Goal: Navigation & Orientation: Locate item on page

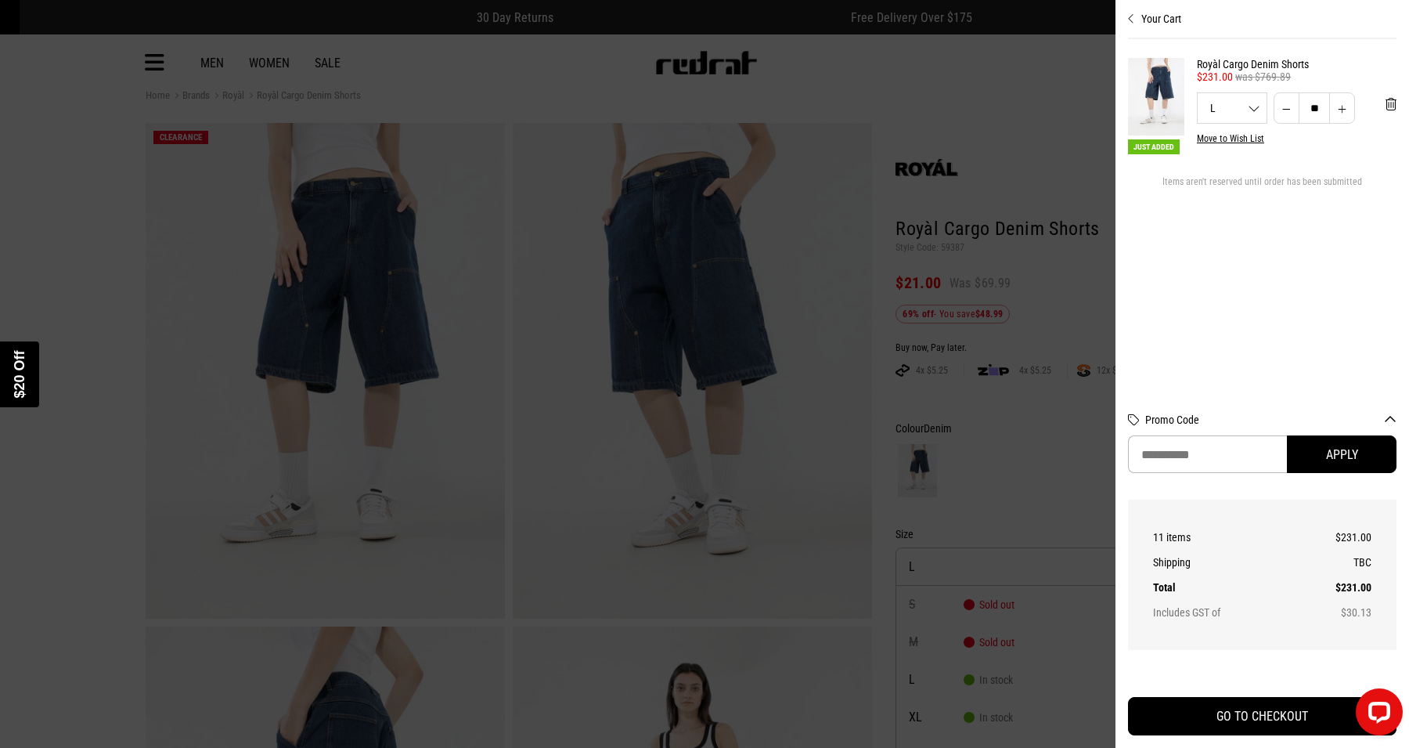
scroll to position [74, 0]
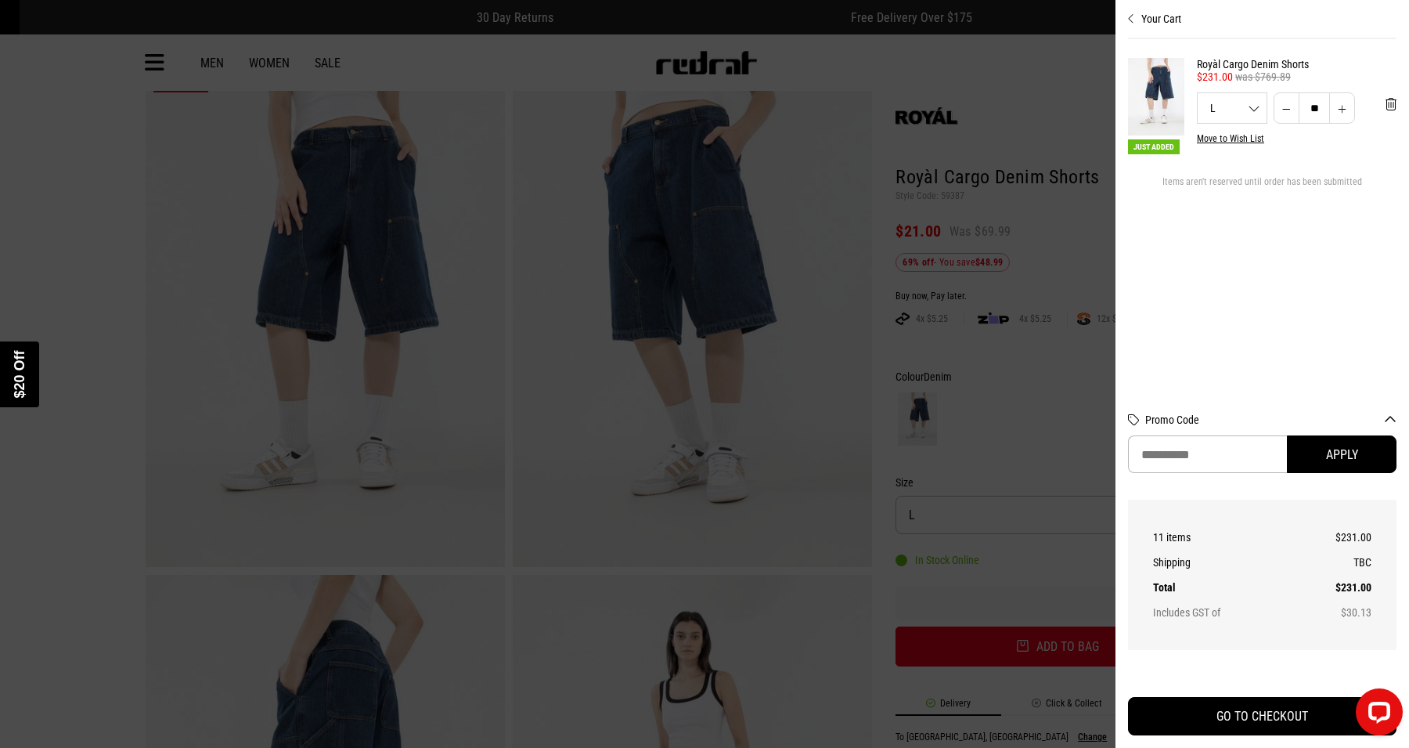
click at [1058, 650] on div "Close dialog UNLOCK $20 OFF WHEN YOU JOIN THE CREW Sign up to receive email & S…" at bounding box center [704, 374] width 1409 height 748
click at [896, 423] on img "POPUP Form" at bounding box center [908, 429] width 204 height 520
click at [1080, 516] on div "Close dialog UNLOCK $20 OFF WHEN YOU JOIN THE CREW Sign up to receive email & S…" at bounding box center [704, 374] width 1409 height 748
click at [1080, 556] on div "Close dialog UNLOCK $20 OFF WHEN YOU JOIN THE CREW Sign up to receive email & S…" at bounding box center [704, 374] width 1409 height 748
click at [1058, 650] on div "Close dialog UNLOCK $20 OFF WHEN YOU JOIN THE CREW Sign up to receive email & S…" at bounding box center [704, 374] width 1409 height 748
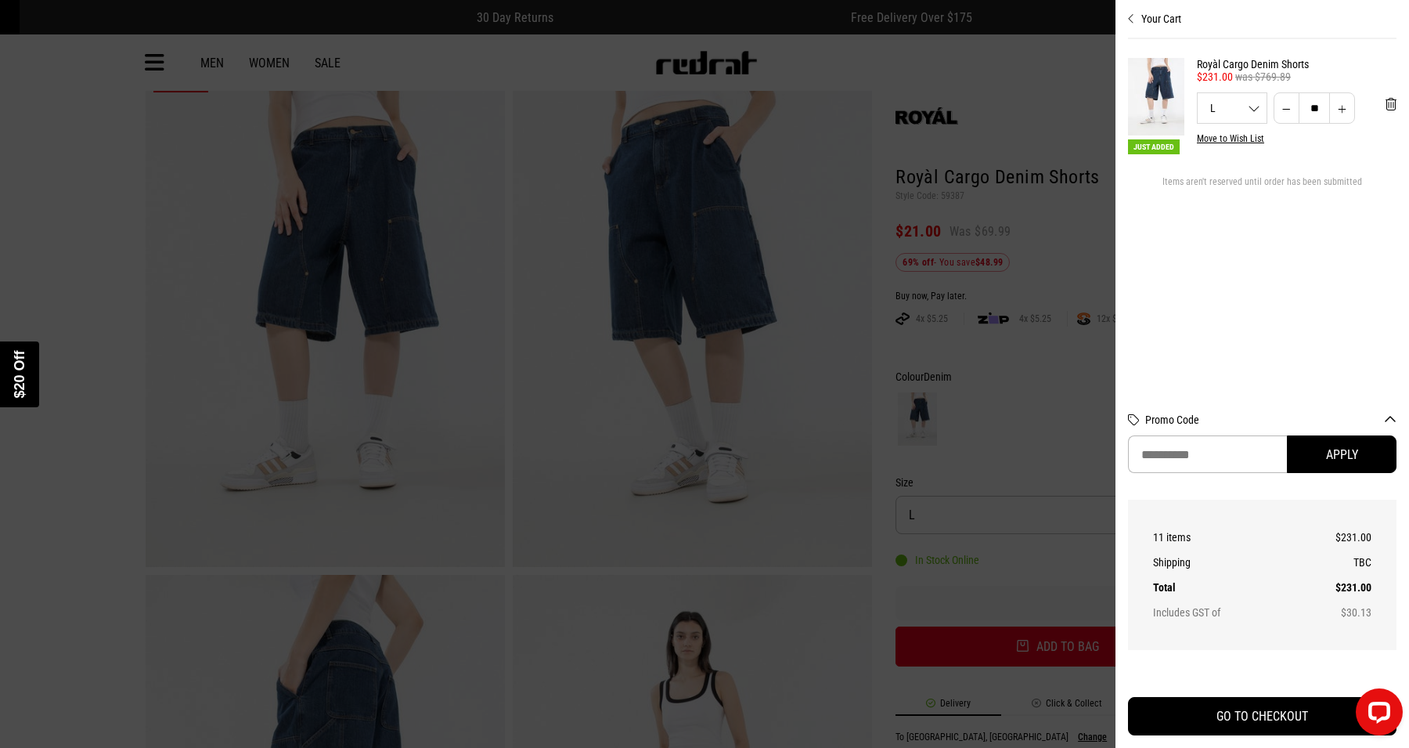
click at [1058, 650] on div "Close dialog UNLOCK $20 OFF WHEN YOU JOIN THE CREW Sign up to receive email & S…" at bounding box center [704, 374] width 1409 height 748
click at [1080, 516] on div "Close dialog UNLOCK $20 OFF WHEN YOU JOIN THE CREW Sign up to receive email & S…" at bounding box center [704, 374] width 1409 height 748
click at [1080, 556] on div "Close dialog UNLOCK $20 OFF WHEN YOU JOIN THE CREW Sign up to receive email & S…" at bounding box center [704, 374] width 1409 height 748
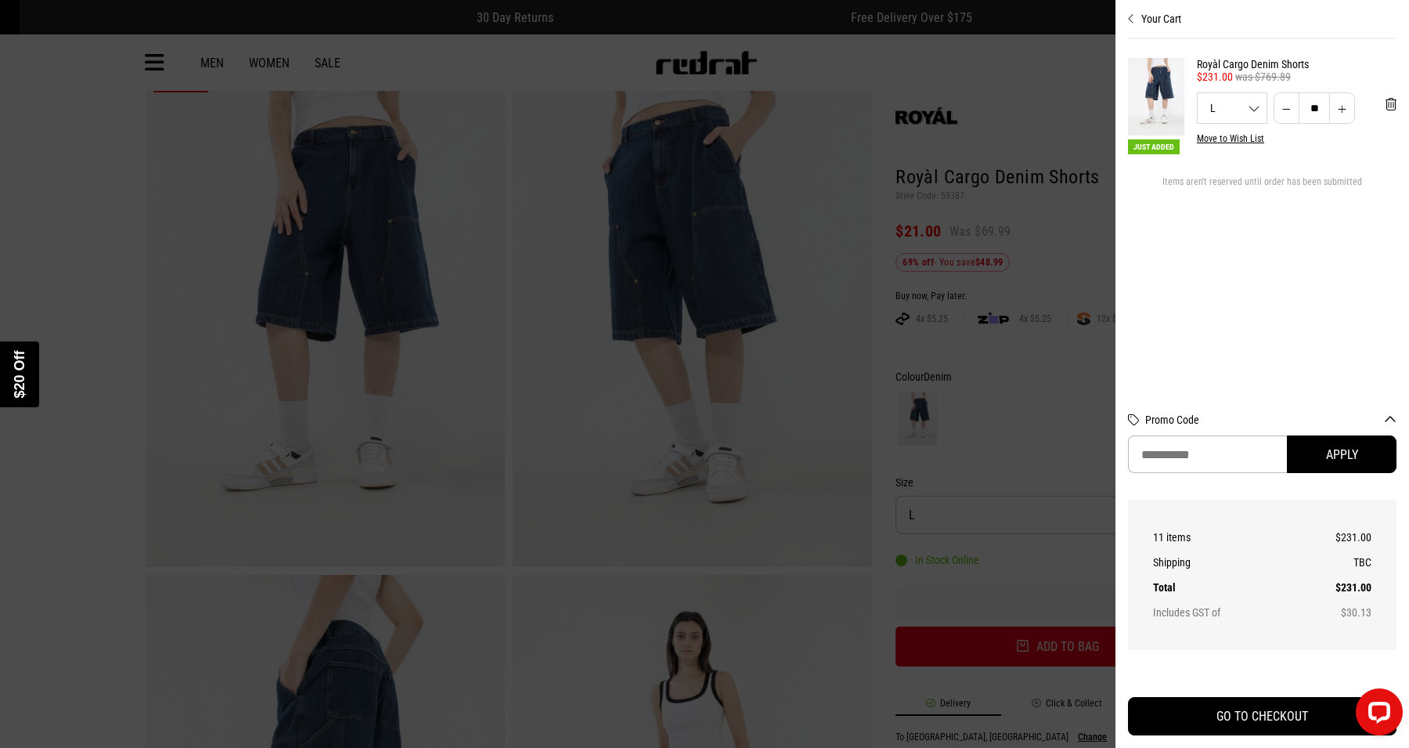
click at [1058, 650] on div "Close dialog UNLOCK $20 OFF WHEN YOU JOIN THE CREW Sign up to receive email & S…" at bounding box center [704, 374] width 1409 height 748
click at [1080, 516] on div "Close dialog UNLOCK $20 OFF WHEN YOU JOIN THE CREW Sign up to receive email & S…" at bounding box center [704, 374] width 1409 height 748
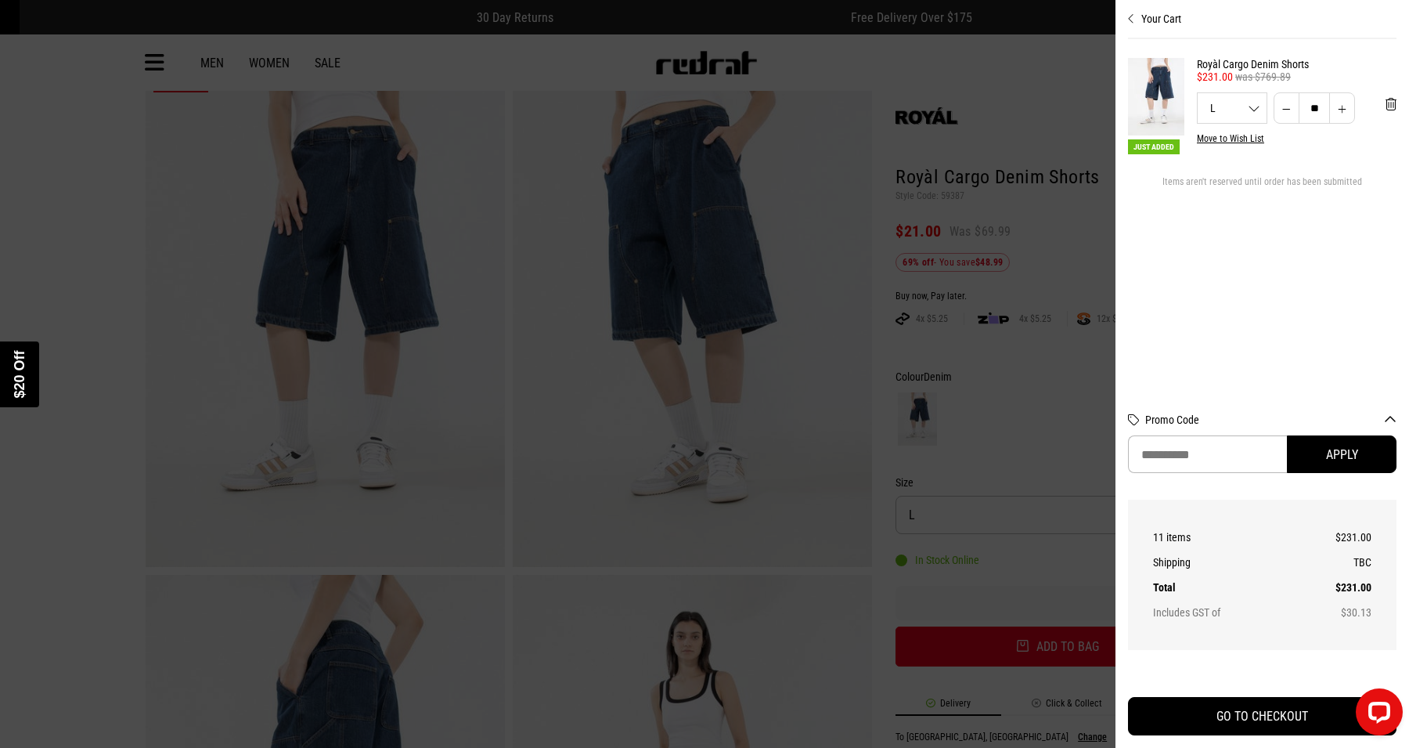
click at [1080, 556] on div "Close dialog UNLOCK $20 OFF WHEN YOU JOIN THE CREW Sign up to receive email & S…" at bounding box center [704, 374] width 1409 height 748
click at [1058, 650] on div "Close dialog UNLOCK $20 OFF WHEN YOU JOIN THE CREW Sign up to receive email & S…" at bounding box center [704, 374] width 1409 height 748
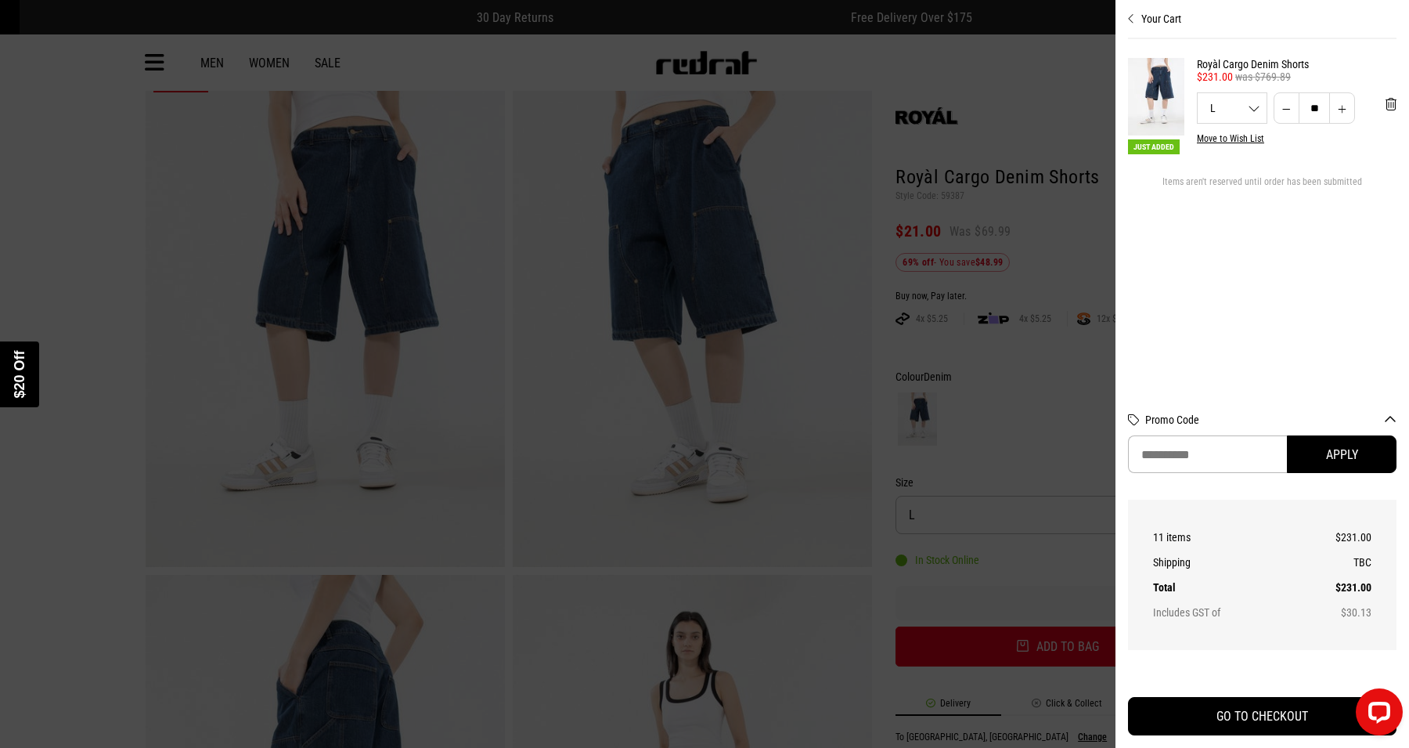
click at [1080, 516] on div "Close dialog UNLOCK $20 OFF WHEN YOU JOIN THE CREW Sign up to receive email & S…" at bounding box center [704, 374] width 1409 height 748
click at [1080, 556] on div "Close dialog UNLOCK $20 OFF WHEN YOU JOIN THE CREW Sign up to receive email & S…" at bounding box center [704, 374] width 1409 height 748
click at [1058, 650] on div "Close dialog UNLOCK $20 OFF WHEN YOU JOIN THE CREW Sign up to receive email & S…" at bounding box center [704, 374] width 1409 height 748
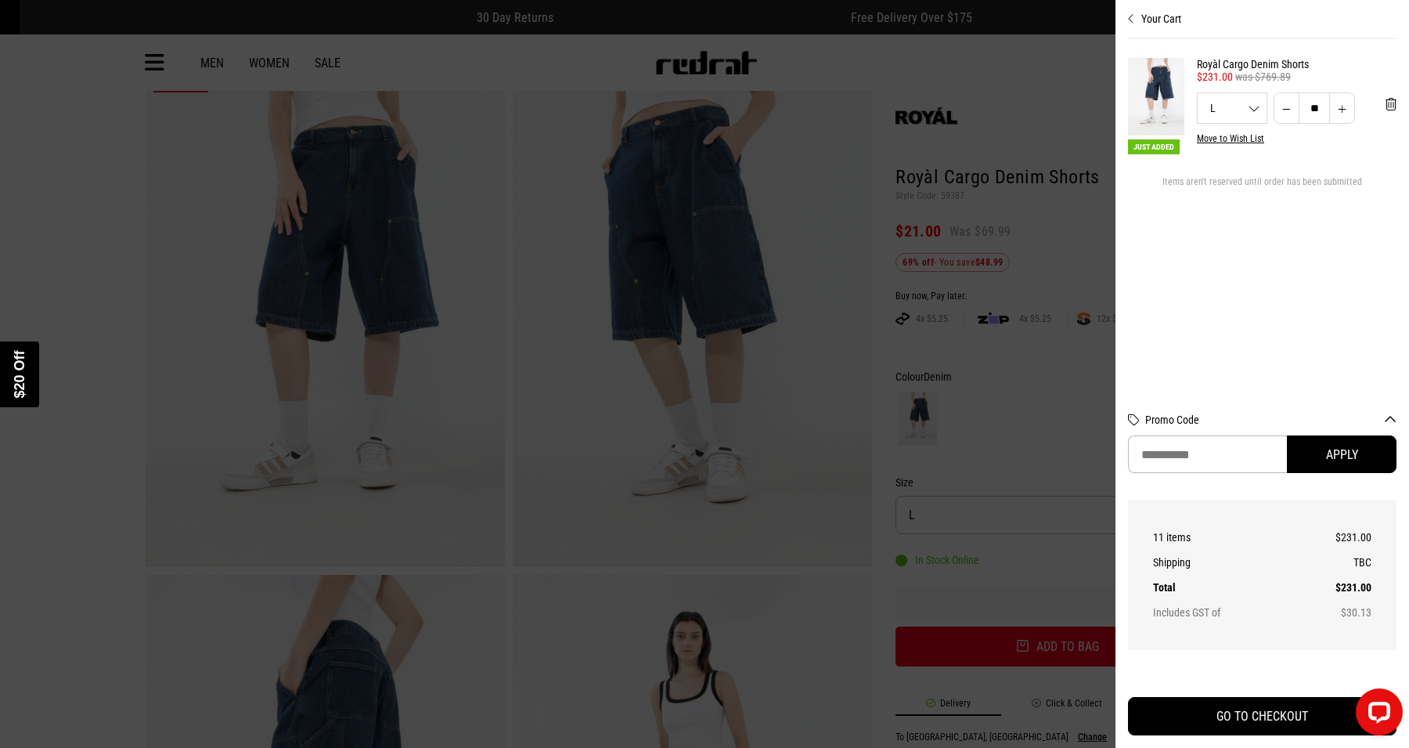
click at [1058, 650] on div "Close dialog UNLOCK $20 OFF WHEN YOU JOIN THE CREW Sign up to receive email & S…" at bounding box center [704, 374] width 1409 height 748
click at [1080, 516] on div "Close dialog UNLOCK $20 OFF WHEN YOU JOIN THE CREW Sign up to receive email & S…" at bounding box center [704, 374] width 1409 height 748
click at [1080, 556] on div "Close dialog UNLOCK $20 OFF WHEN YOU JOIN THE CREW Sign up to receive email & S…" at bounding box center [704, 374] width 1409 height 748
click at [1058, 650] on div "Close dialog UNLOCK $20 OFF WHEN YOU JOIN THE CREW Sign up to receive email & S…" at bounding box center [704, 374] width 1409 height 748
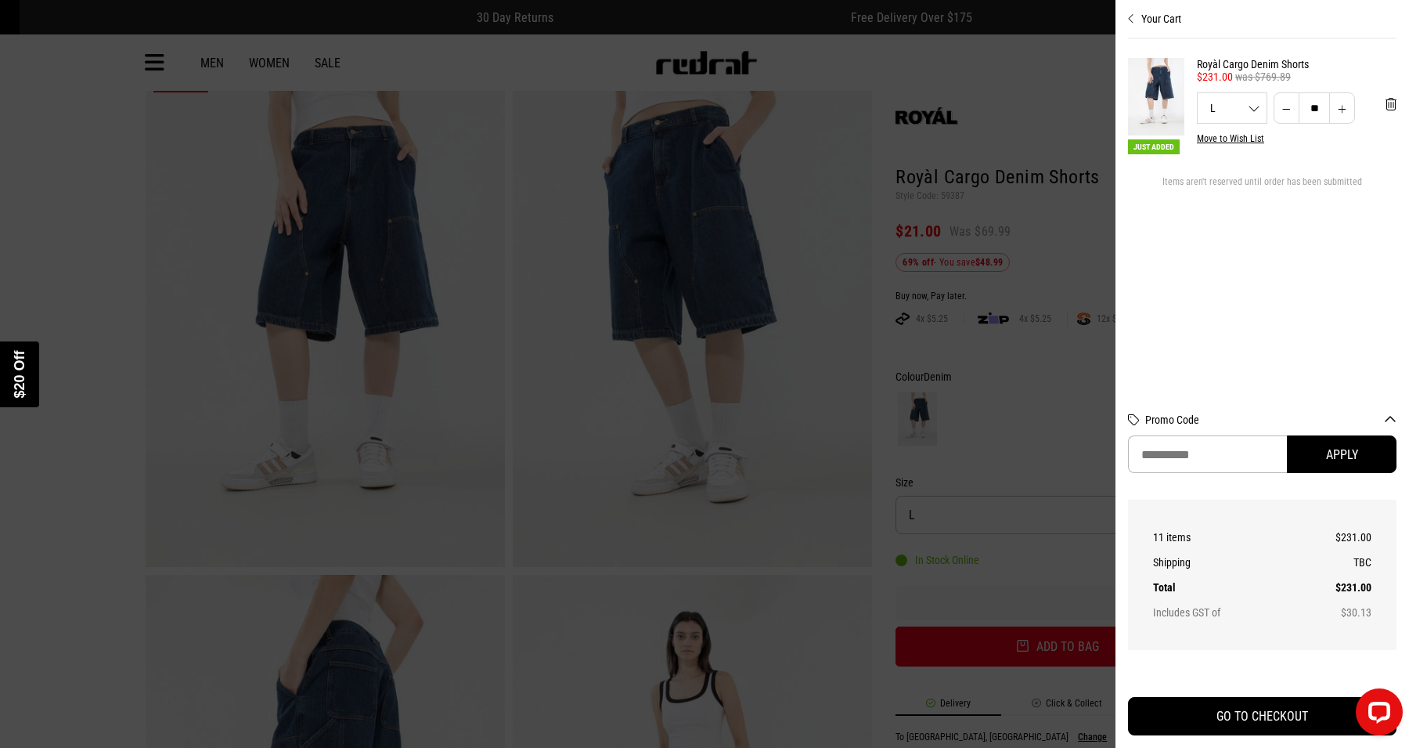
click at [1058, 650] on div "Close dialog UNLOCK $20 OFF WHEN YOU JOIN THE CREW Sign up to receive email & S…" at bounding box center [704, 374] width 1409 height 748
click at [1080, 516] on div "Close dialog UNLOCK $20 OFF WHEN YOU JOIN THE CREW Sign up to receive email & S…" at bounding box center [704, 374] width 1409 height 748
click at [1080, 556] on div "Close dialog UNLOCK $20 OFF WHEN YOU JOIN THE CREW Sign up to receive email & S…" at bounding box center [704, 374] width 1409 height 748
click at [1058, 650] on div "Close dialog UNLOCK $20 OFF WHEN YOU JOIN THE CREW Sign up to receive email & S…" at bounding box center [704, 374] width 1409 height 748
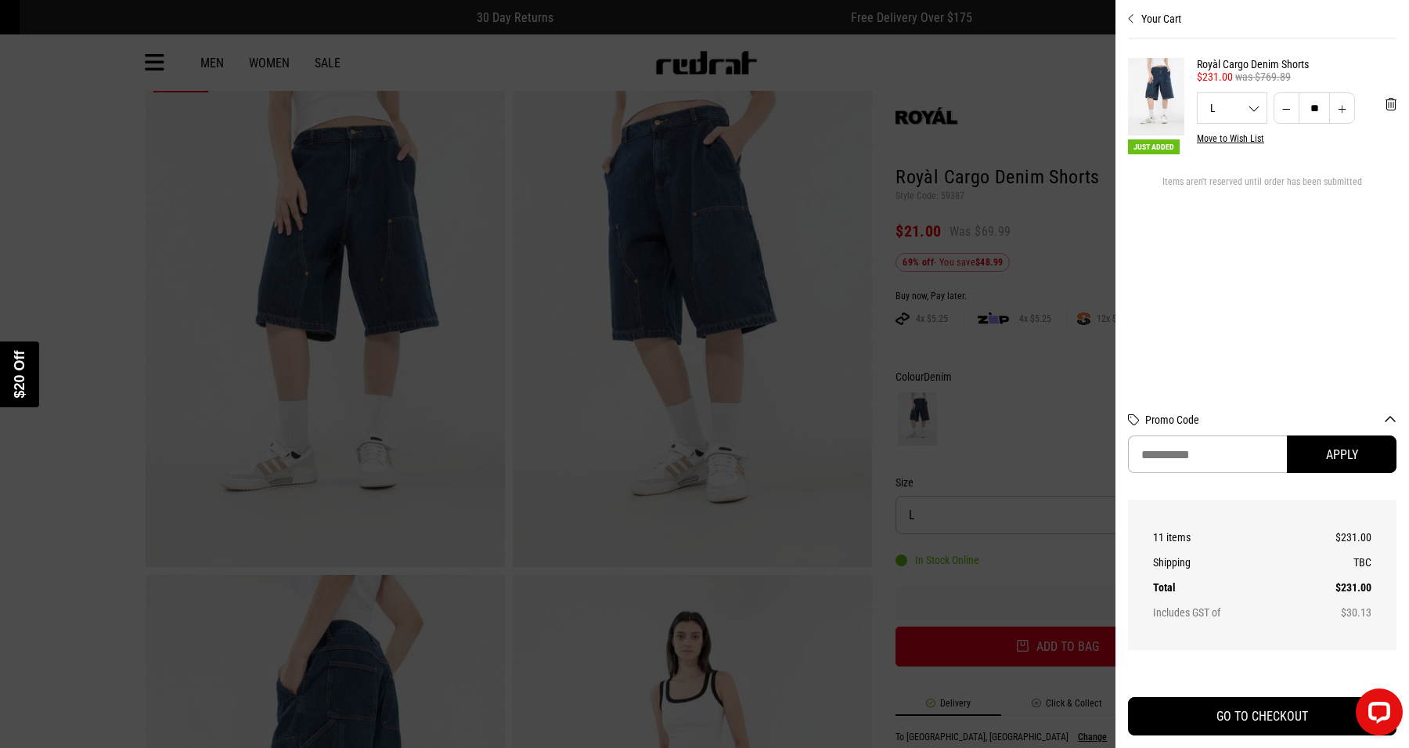
click at [1058, 650] on div "Close dialog UNLOCK $20 OFF WHEN YOU JOIN THE CREW Sign up to receive email & S…" at bounding box center [704, 374] width 1409 height 748
click at [1080, 516] on div "Close dialog UNLOCK $20 OFF WHEN YOU JOIN THE CREW Sign up to receive email & S…" at bounding box center [704, 374] width 1409 height 748
click at [1080, 556] on div "Close dialog UNLOCK $20 OFF WHEN YOU JOIN THE CREW Sign up to receive email & S…" at bounding box center [704, 374] width 1409 height 748
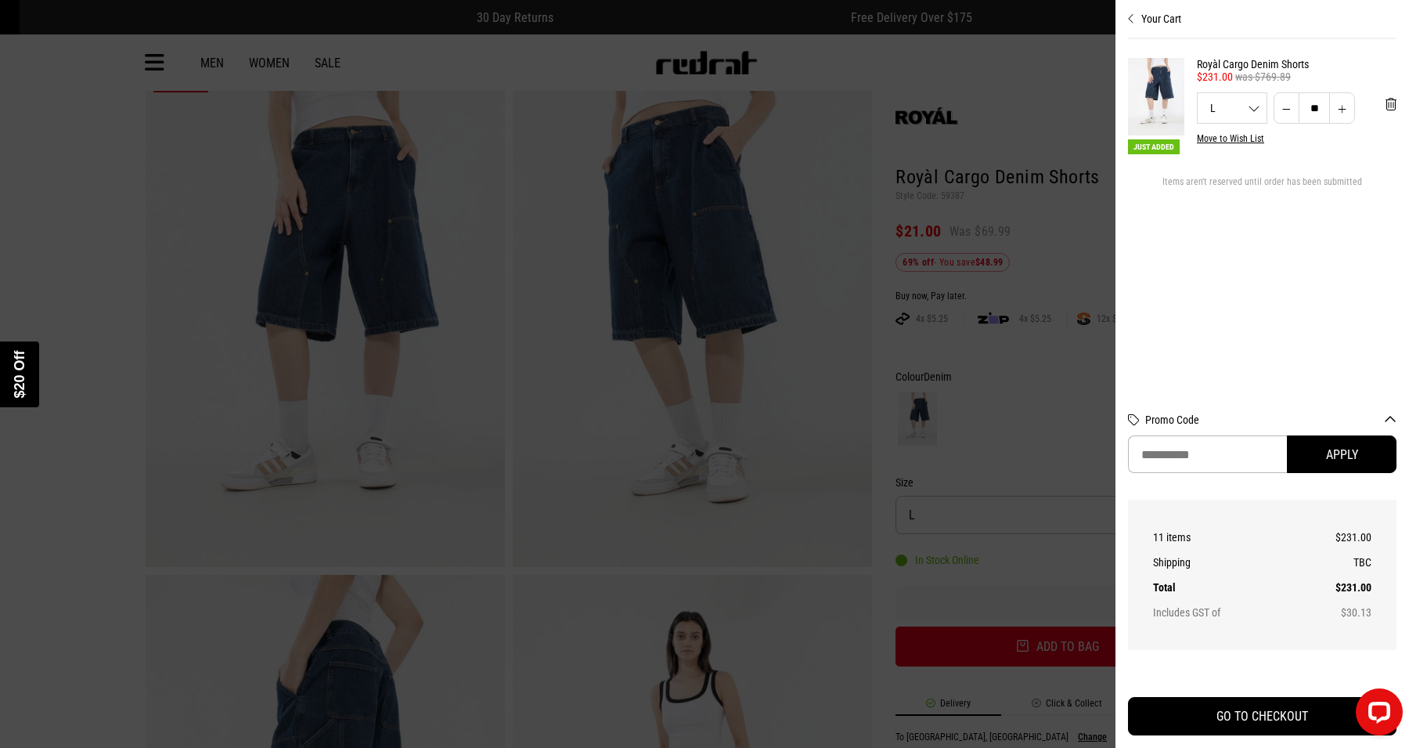
click at [1058, 650] on div "Close dialog UNLOCK $20 OFF WHEN YOU JOIN THE CREW Sign up to receive email & S…" at bounding box center [704, 374] width 1409 height 748
